Goal: Task Accomplishment & Management: Use online tool/utility

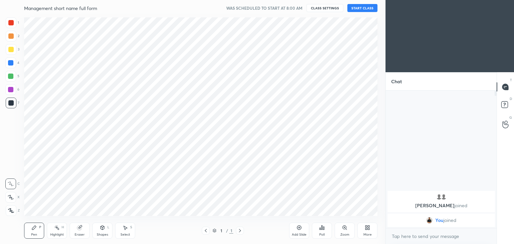
scroll to position [33232, 33075]
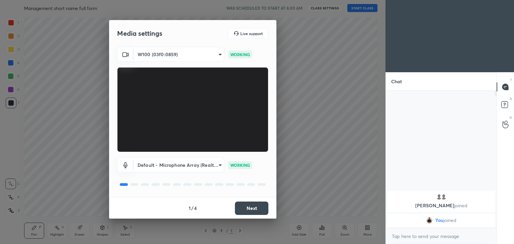
click at [262, 209] on button "Next" at bounding box center [251, 208] width 33 height 13
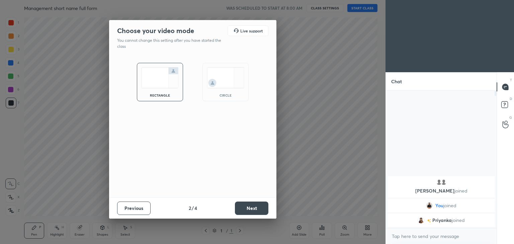
click at [235, 80] on img at bounding box center [225, 77] width 37 height 21
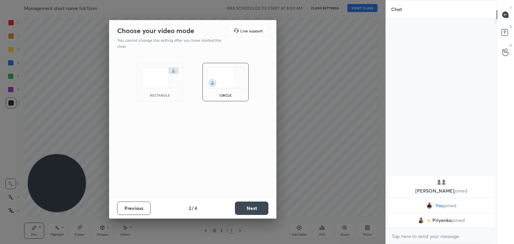
click at [252, 209] on button "Next" at bounding box center [251, 208] width 33 height 13
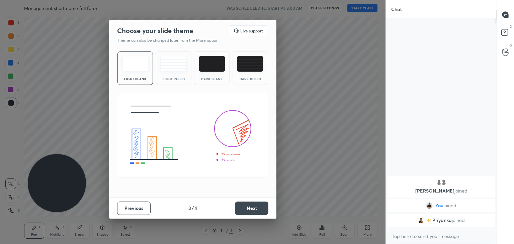
click at [252, 209] on button "Next" at bounding box center [251, 208] width 33 height 13
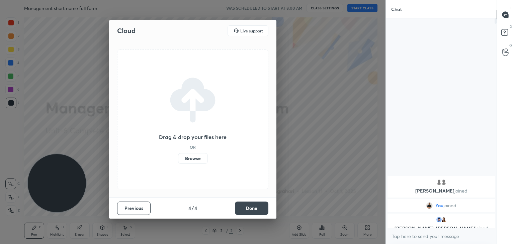
click at [191, 160] on label "Browse" at bounding box center [193, 158] width 30 height 11
click at [178, 160] on input "Browse" at bounding box center [178, 158] width 0 height 11
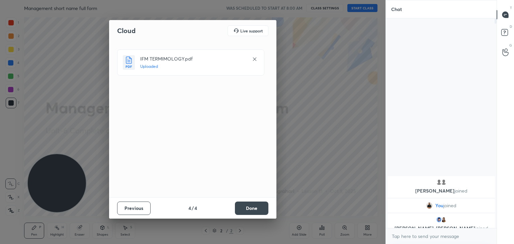
click at [255, 208] on button "Done" at bounding box center [251, 208] width 33 height 13
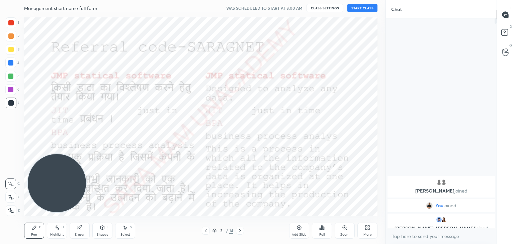
drag, startPoint x: 41, startPoint y: 190, endPoint x: 338, endPoint y: 54, distance: 326.8
click at [86, 154] on video at bounding box center [57, 183] width 58 height 58
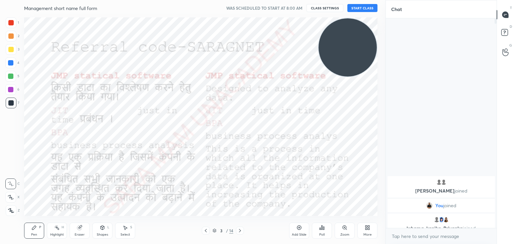
click at [204, 233] on icon at bounding box center [205, 230] width 5 height 5
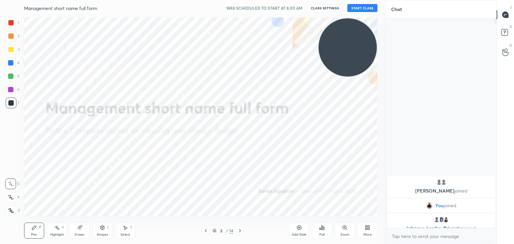
click at [359, 10] on button "START CLASS" at bounding box center [362, 8] width 30 height 8
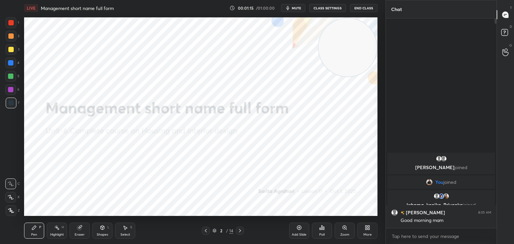
click at [9, 209] on icon at bounding box center [11, 210] width 6 height 5
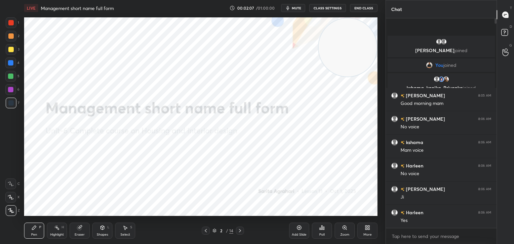
click at [239, 231] on icon at bounding box center [239, 230] width 5 height 5
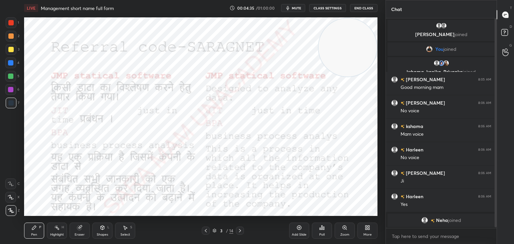
click at [241, 230] on icon at bounding box center [239, 230] width 5 height 5
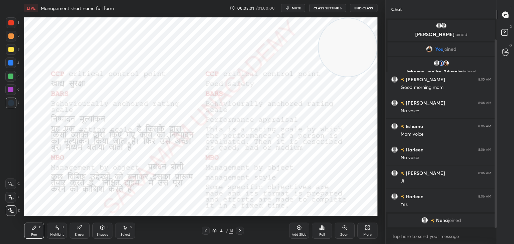
scroll to position [23, 0]
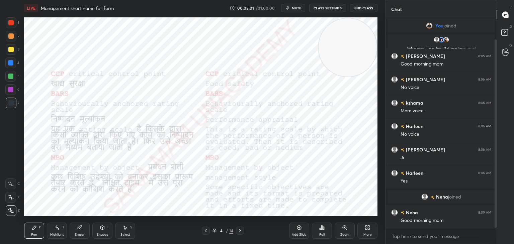
drag, startPoint x: 496, startPoint y: 158, endPoint x: 496, endPoint y: 180, distance: 21.4
click at [496, 180] on div "Chat [PERSON_NAME], [PERSON_NAME] joined You joined kshama, [PERSON_NAME], [PER…" at bounding box center [449, 122] width 128 height 244
click at [127, 234] on div "Select" at bounding box center [125, 234] width 10 height 3
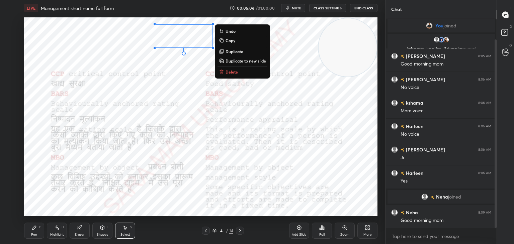
click at [235, 75] on button "Delete" at bounding box center [242, 72] width 50 height 8
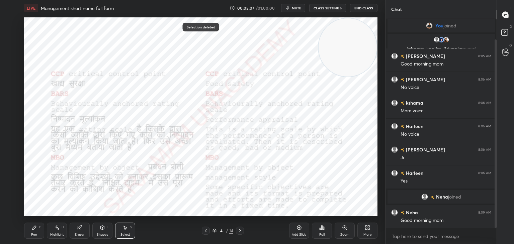
click at [33, 234] on div "Pen" at bounding box center [34, 234] width 6 height 3
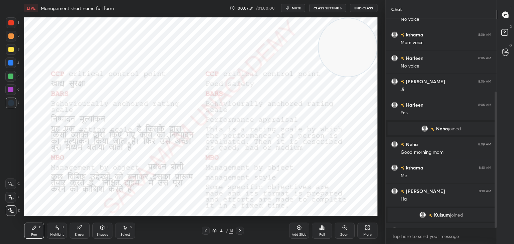
scroll to position [112, 0]
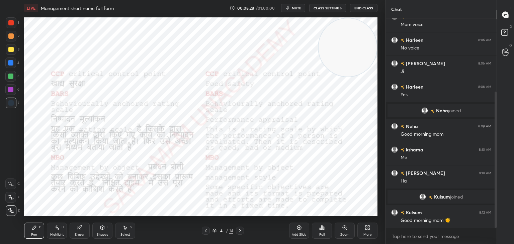
click at [238, 231] on icon at bounding box center [239, 230] width 5 height 5
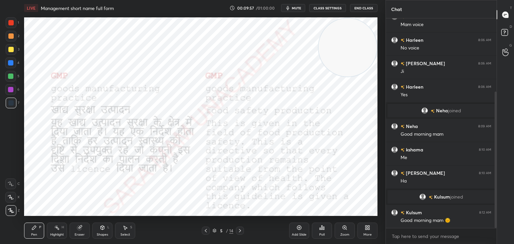
click at [240, 231] on icon at bounding box center [239, 230] width 5 height 5
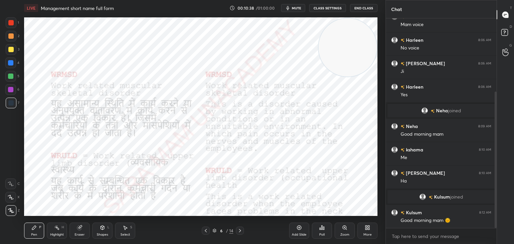
scroll to position [136, 0]
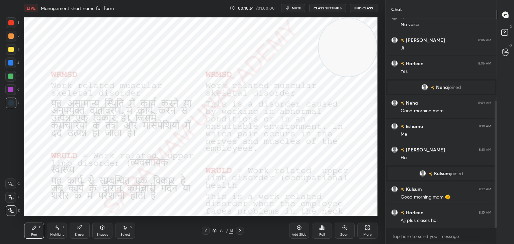
click at [296, 230] on icon at bounding box center [298, 227] width 5 height 5
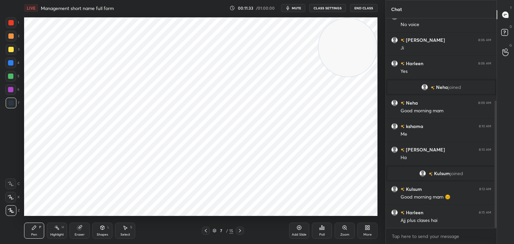
click at [129, 230] on div "Select S" at bounding box center [125, 231] width 20 height 16
click at [122, 30] on div "0 ° Undo Copy Duplicate Duplicate to new slide Delete" at bounding box center [200, 116] width 353 height 199
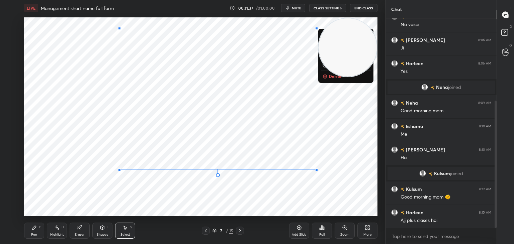
click at [326, 77] on video at bounding box center [347, 47] width 58 height 58
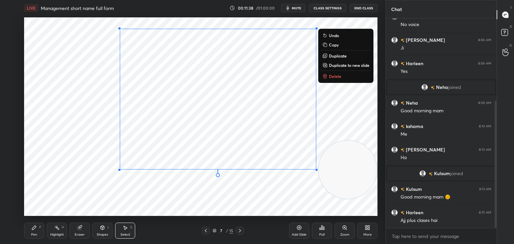
click at [341, 77] on button "Delete" at bounding box center [346, 76] width 50 height 8
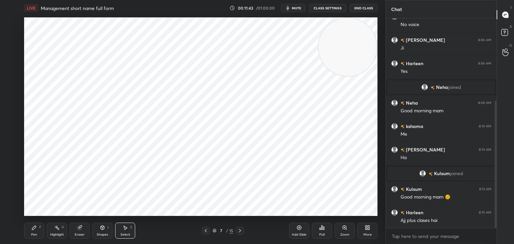
click at [32, 231] on div "Pen P" at bounding box center [34, 231] width 20 height 16
click at [202, 233] on div at bounding box center [206, 231] width 8 height 8
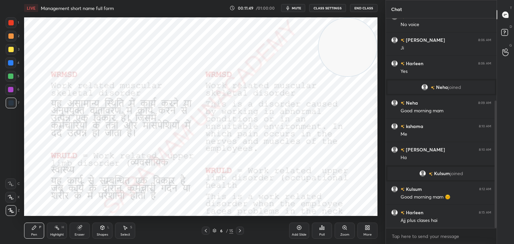
click at [28, 235] on div "Pen P" at bounding box center [34, 231] width 20 height 16
click at [243, 228] on div at bounding box center [240, 231] width 8 height 8
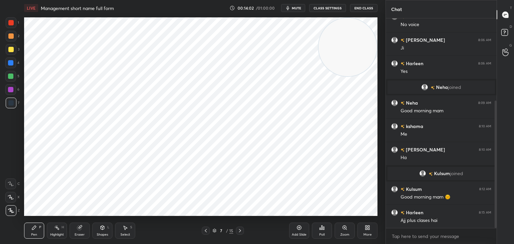
click at [238, 230] on icon at bounding box center [239, 230] width 5 height 5
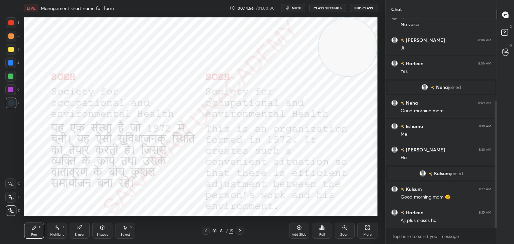
click at [242, 231] on icon at bounding box center [239, 230] width 5 height 5
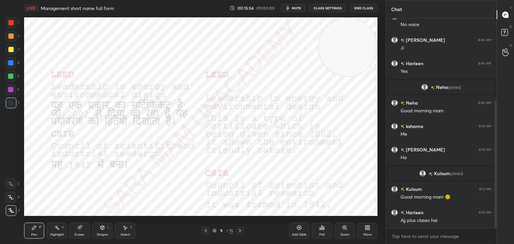
click at [242, 230] on icon at bounding box center [239, 230] width 5 height 5
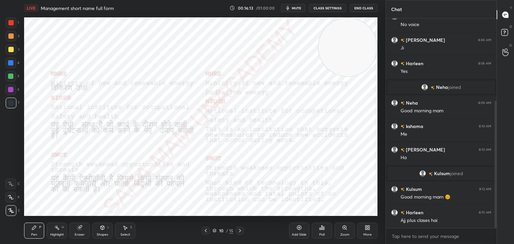
scroll to position [159, 0]
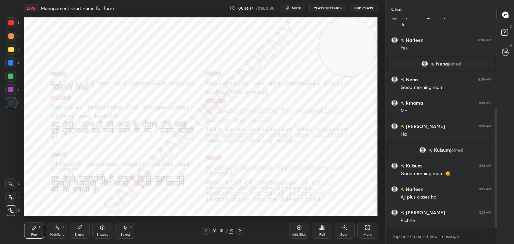
click at [206, 232] on icon at bounding box center [205, 230] width 5 height 5
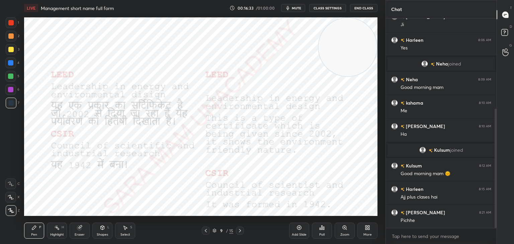
click at [241, 230] on icon at bounding box center [239, 230] width 5 height 5
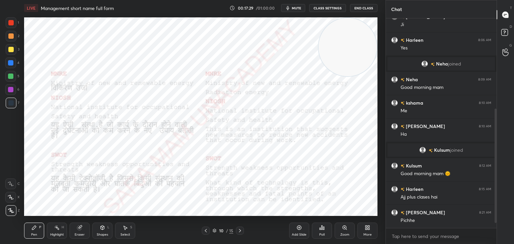
scroll to position [175, 0]
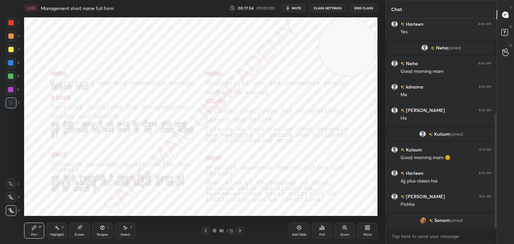
click at [236, 233] on div at bounding box center [240, 231] width 8 height 8
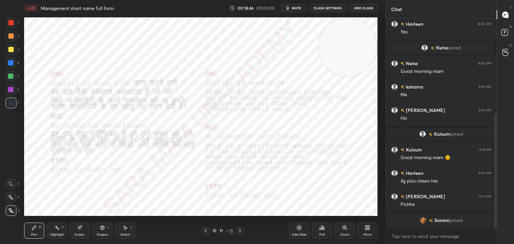
scroll to position [183, 0]
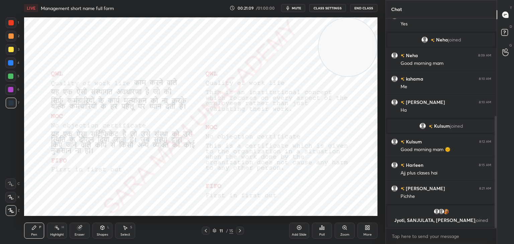
click at [237, 232] on icon at bounding box center [239, 230] width 5 height 5
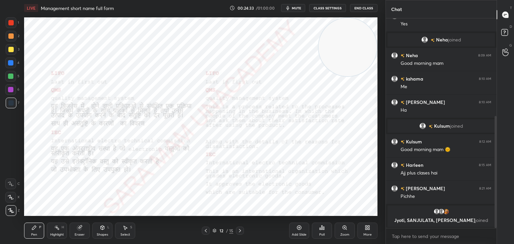
scroll to position [189, 0]
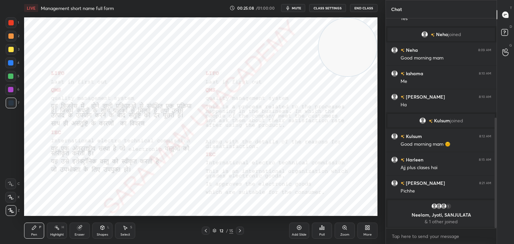
click at [237, 232] on icon at bounding box center [239, 230] width 5 height 5
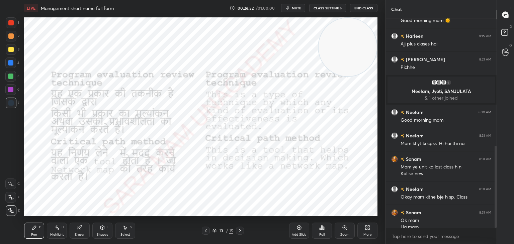
scroll to position [324, 0]
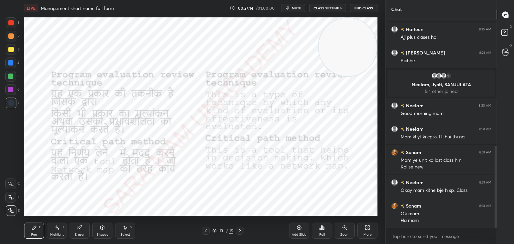
click at [241, 231] on icon at bounding box center [239, 230] width 5 height 5
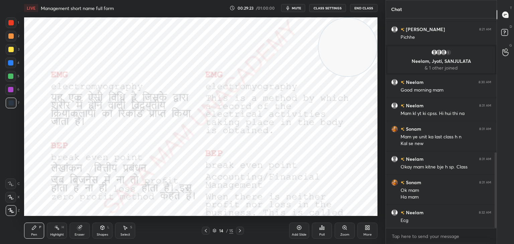
scroll to position [371, 0]
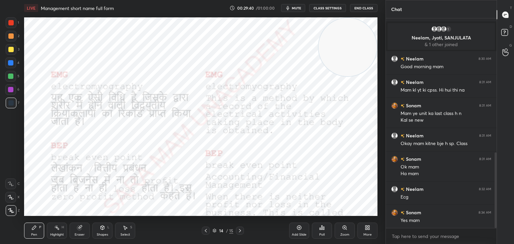
click at [245, 231] on div "14 / 15" at bounding box center [222, 231] width 132 height 8
click at [241, 230] on icon at bounding box center [239, 230] width 5 height 5
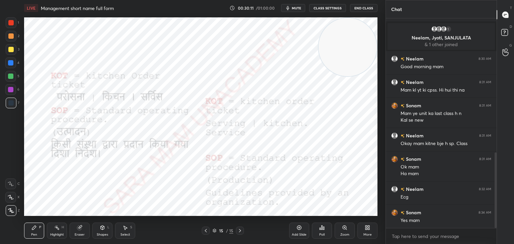
click at [243, 232] on div at bounding box center [240, 231] width 8 height 8
click at [240, 229] on icon at bounding box center [239, 230] width 5 height 5
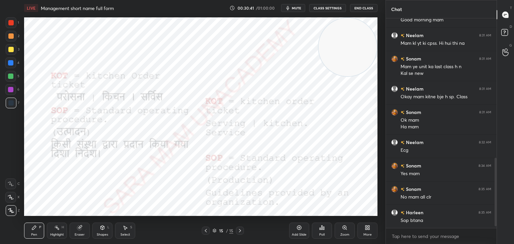
scroll to position [441, 0]
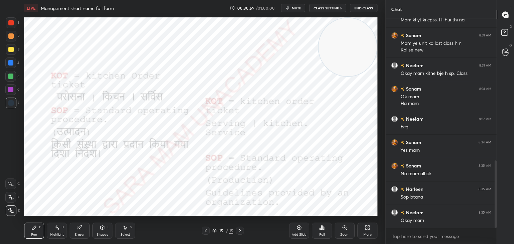
click at [368, 12] on div "LIVE Management short name full form 00:30:59 / 01:00:00 mute CLASS SETTINGS En…" at bounding box center [200, 8] width 353 height 16
click at [367, 8] on button "End Class" at bounding box center [363, 8] width 27 height 8
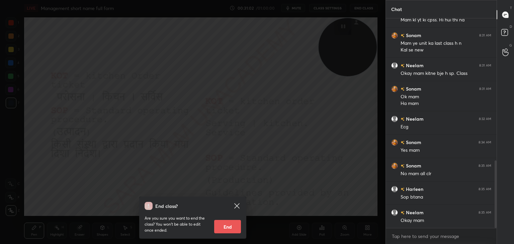
click at [219, 229] on button "End" at bounding box center [227, 226] width 27 height 13
type textarea "x"
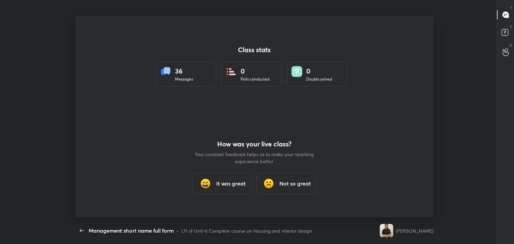
scroll to position [0, 0]
click at [238, 184] on h3 "It was great" at bounding box center [230, 184] width 29 height 8
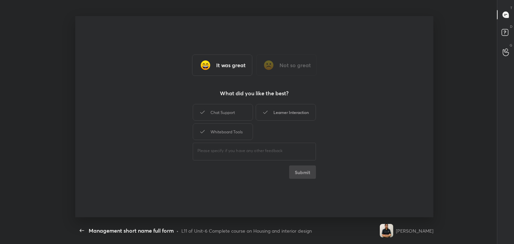
click at [231, 114] on div "Chat Support" at bounding box center [223, 112] width 60 height 17
click at [276, 113] on div "Learner Interaction" at bounding box center [285, 112] width 60 height 17
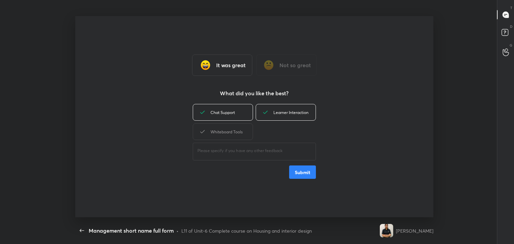
click at [232, 133] on div "Whiteboard Tools" at bounding box center [223, 131] width 60 height 17
click at [304, 172] on button "Submit" at bounding box center [302, 171] width 27 height 13
